Goal: Information Seeking & Learning: Learn about a topic

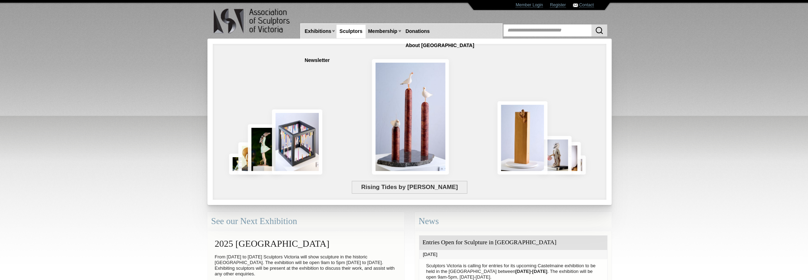
click at [350, 31] on link "Sculptors" at bounding box center [351, 31] width 29 height 13
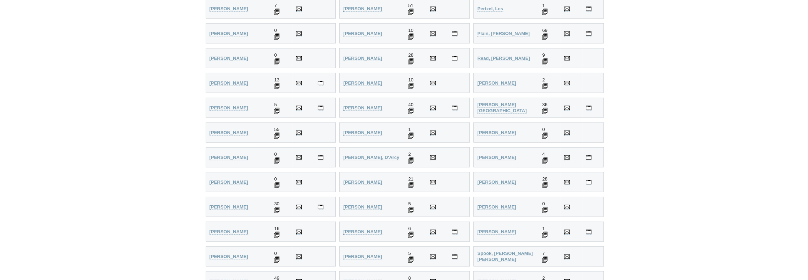
scroll to position [1513, 0]
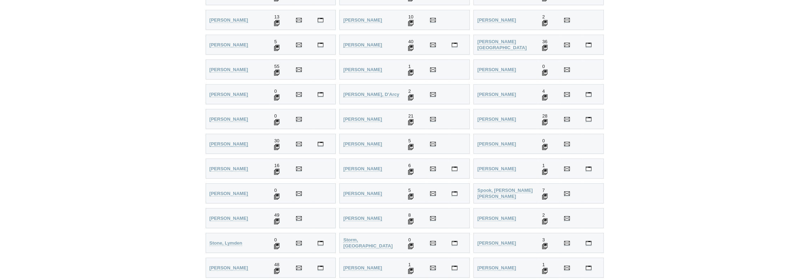
click at [226, 141] on strong "Semiz, Fatih" at bounding box center [229, 143] width 39 height 5
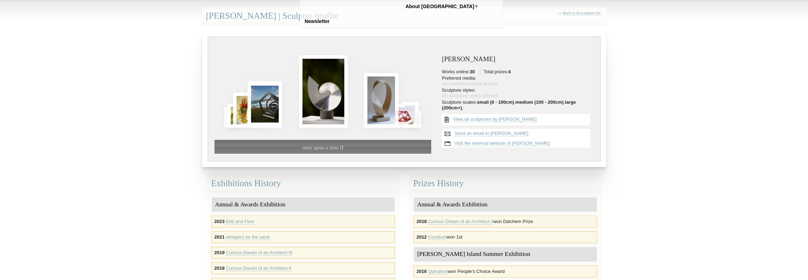
scroll to position [12, 0]
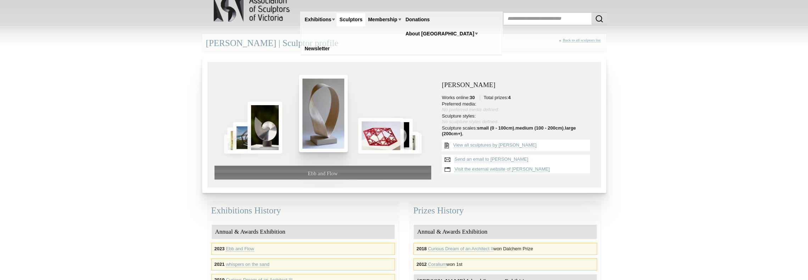
click at [318, 127] on img at bounding box center [323, 113] width 49 height 77
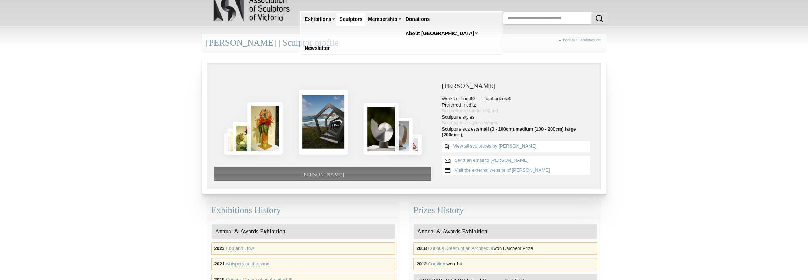
scroll to position [12, 0]
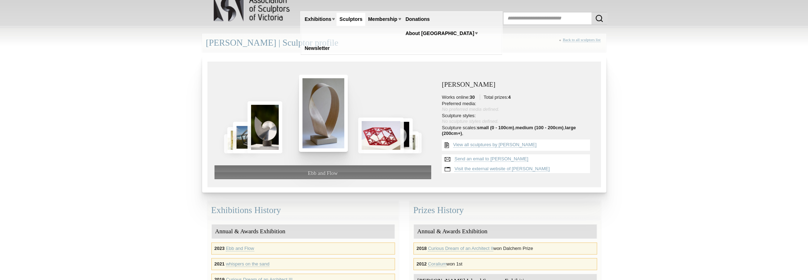
click at [315, 132] on img at bounding box center [323, 113] width 49 height 77
click at [229, 103] on div at bounding box center [229, 101] width 15 height 9
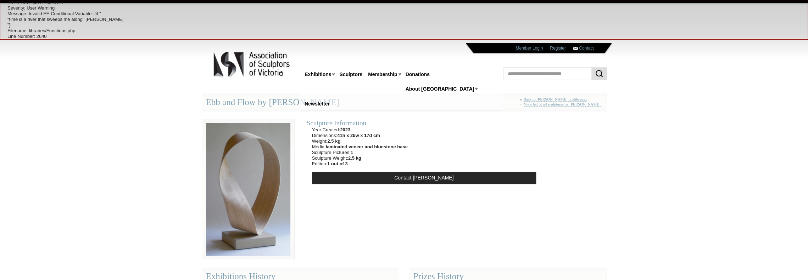
drag, startPoint x: 146, startPoint y: 130, endPoint x: 146, endPoint y: 123, distance: 6.4
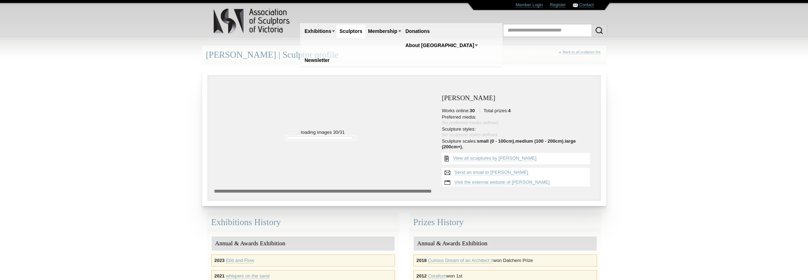
scroll to position [12, 0]
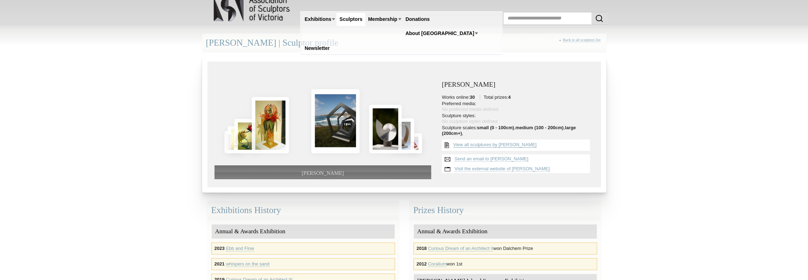
click at [489, 144] on link "View all sculptures by [PERSON_NAME]" at bounding box center [494, 145] width 83 height 6
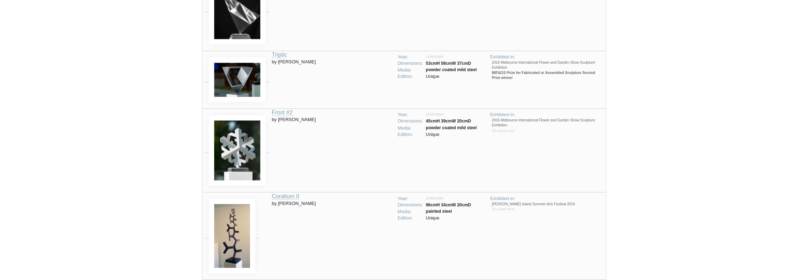
scroll to position [602, 0]
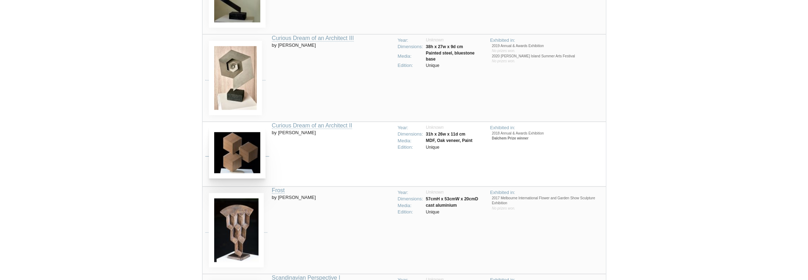
click at [242, 138] on img at bounding box center [237, 153] width 57 height 52
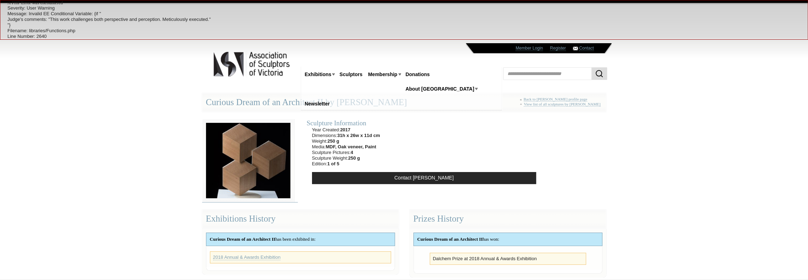
click at [240, 156] on img at bounding box center [248, 160] width 92 height 83
